Goal: Task Accomplishment & Management: Manage account settings

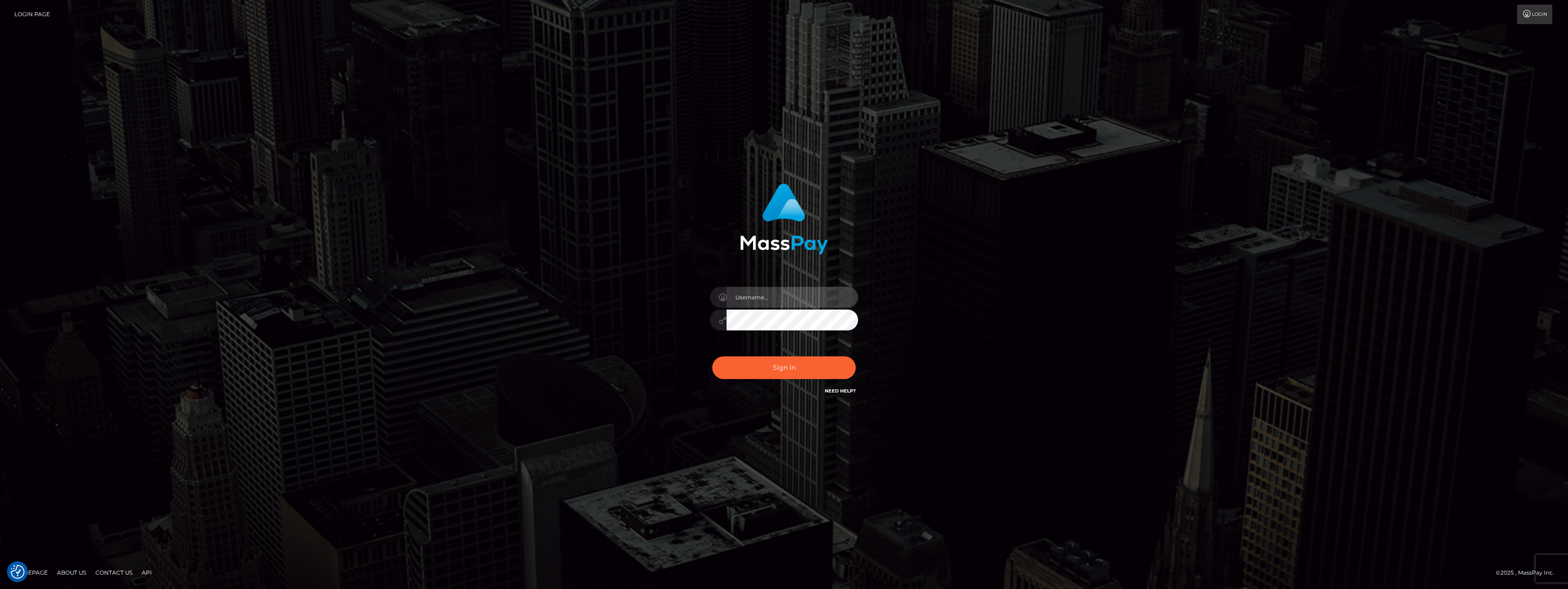
click at [760, 306] on input "text" at bounding box center [792, 297] width 131 height 21
click at [766, 299] on input "text" at bounding box center [792, 297] width 131 height 21
type input "[EMAIL_ADDRESS][DOMAIN_NAME]"
click at [791, 373] on button "Sign in" at bounding box center [784, 367] width 143 height 23
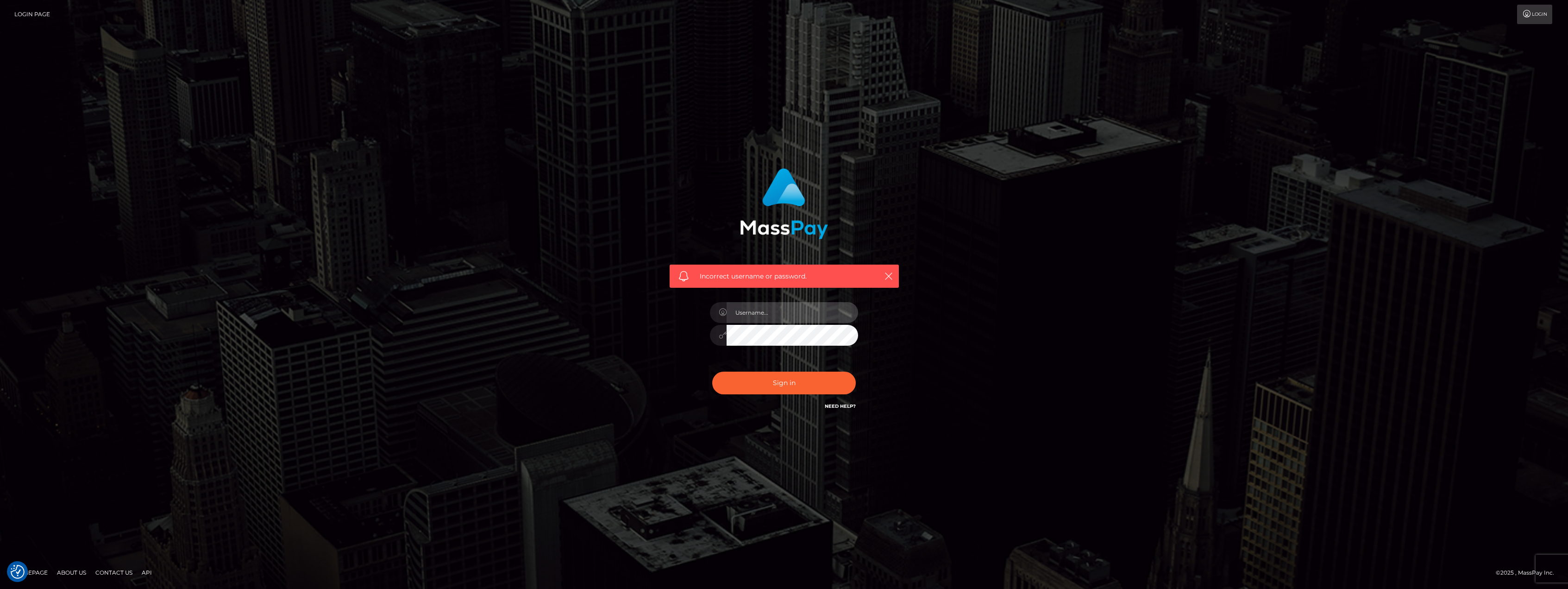
click at [782, 310] on input "text" at bounding box center [792, 312] width 131 height 21
type input "[EMAIL_ADDRESS][DOMAIN_NAME]"
click at [673, 338] on div "Incorrect username or password. zzztwitterrp@gmail.com" at bounding box center [784, 289] width 243 height 257
click at [730, 392] on button "Sign in" at bounding box center [784, 383] width 143 height 23
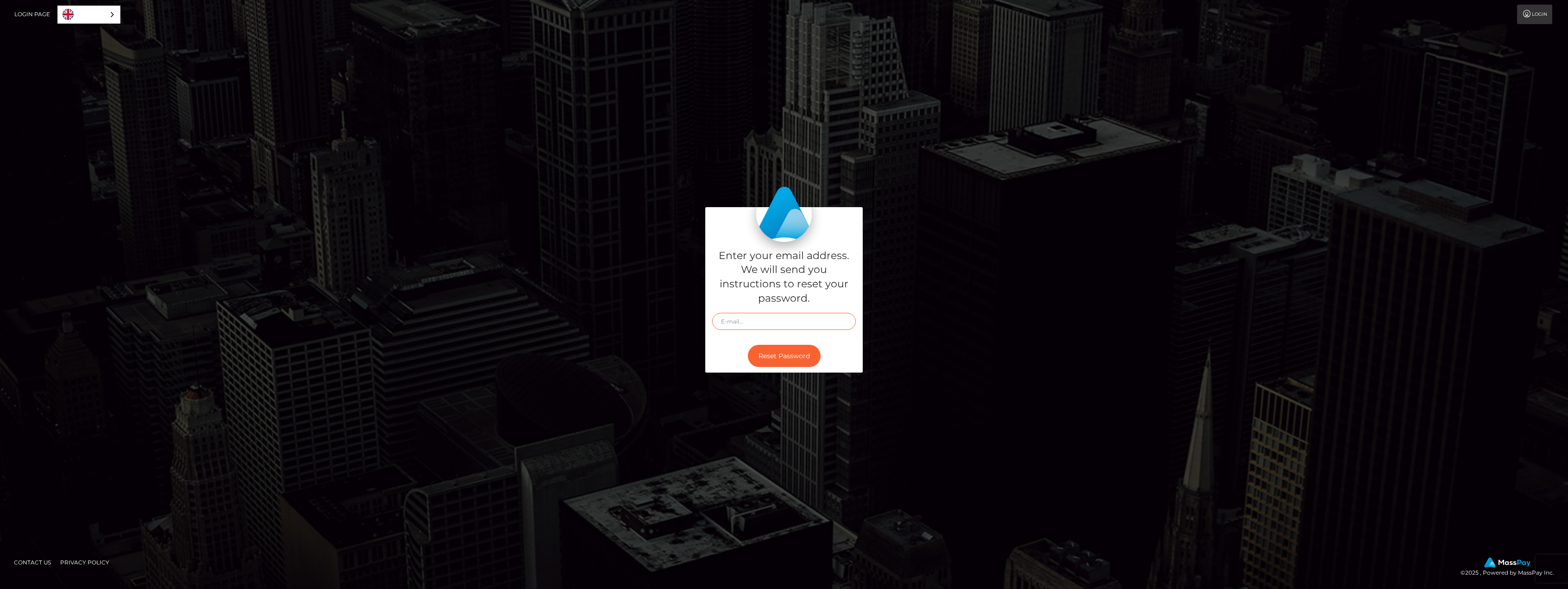
click at [743, 319] on input "text" at bounding box center [784, 322] width 143 height 18
type input "[EMAIL_ADDRESS][DOMAIN_NAME]"
click at [798, 358] on button "Reset Password" at bounding box center [784, 356] width 72 height 23
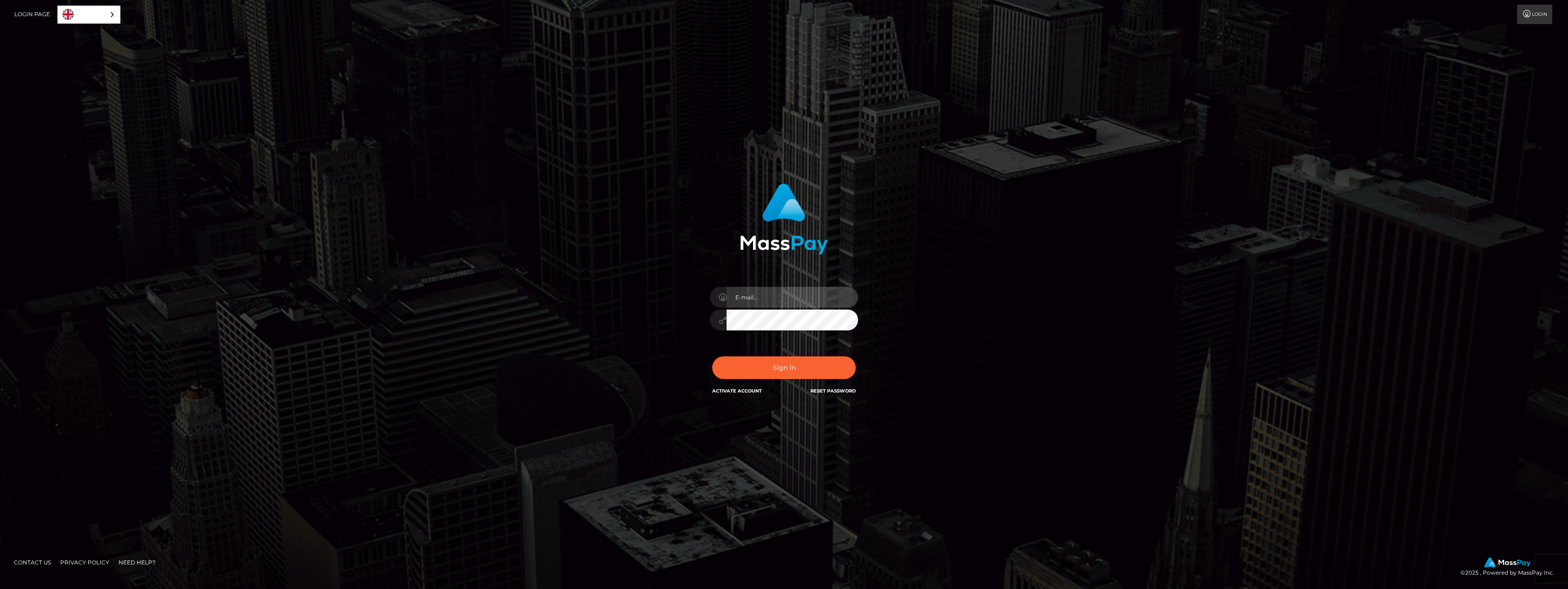
type input "[EMAIL_ADDRESS][DOMAIN_NAME]"
click at [746, 368] on button "Sign in" at bounding box center [784, 367] width 143 height 23
